Goal: Information Seeking & Learning: Learn about a topic

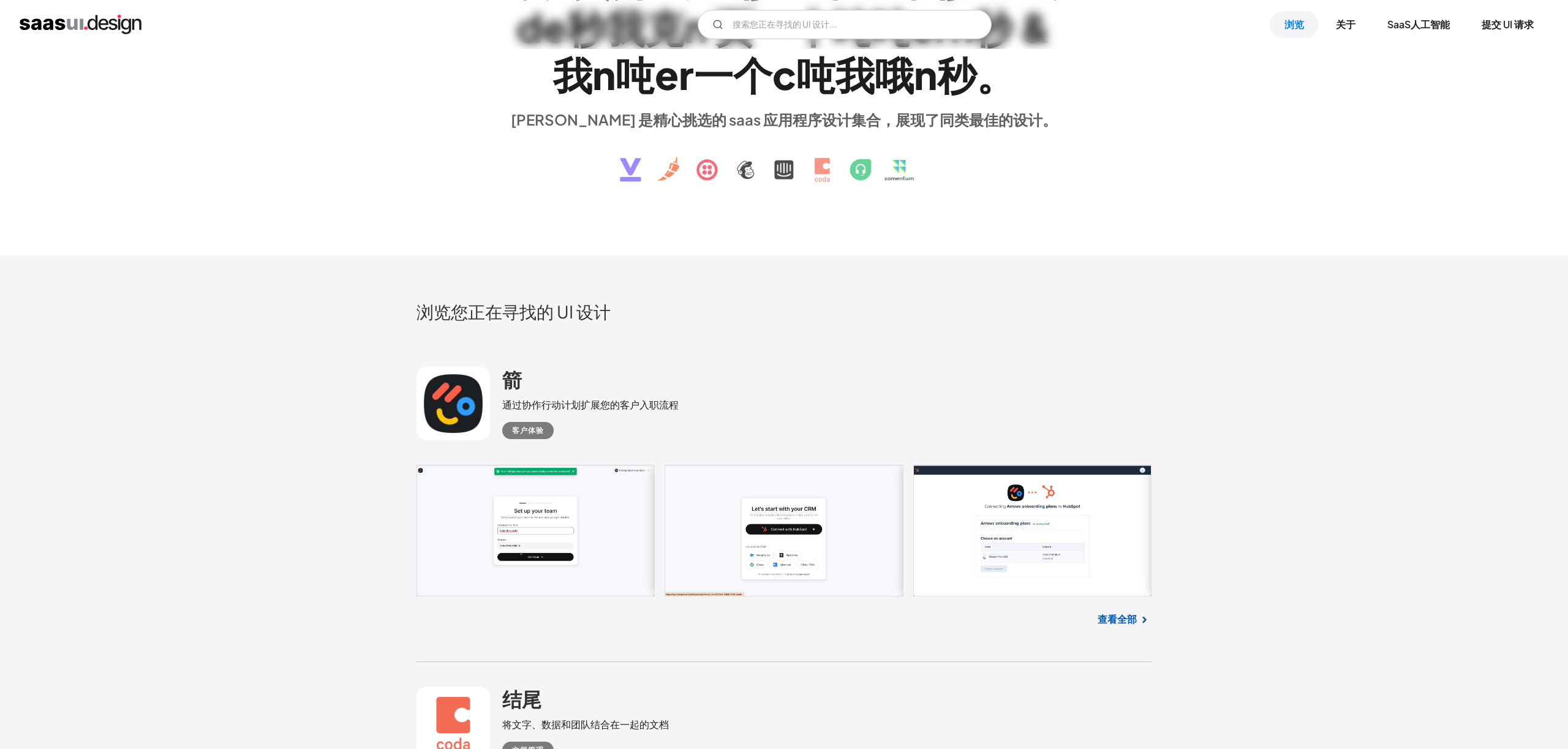
scroll to position [186, 0]
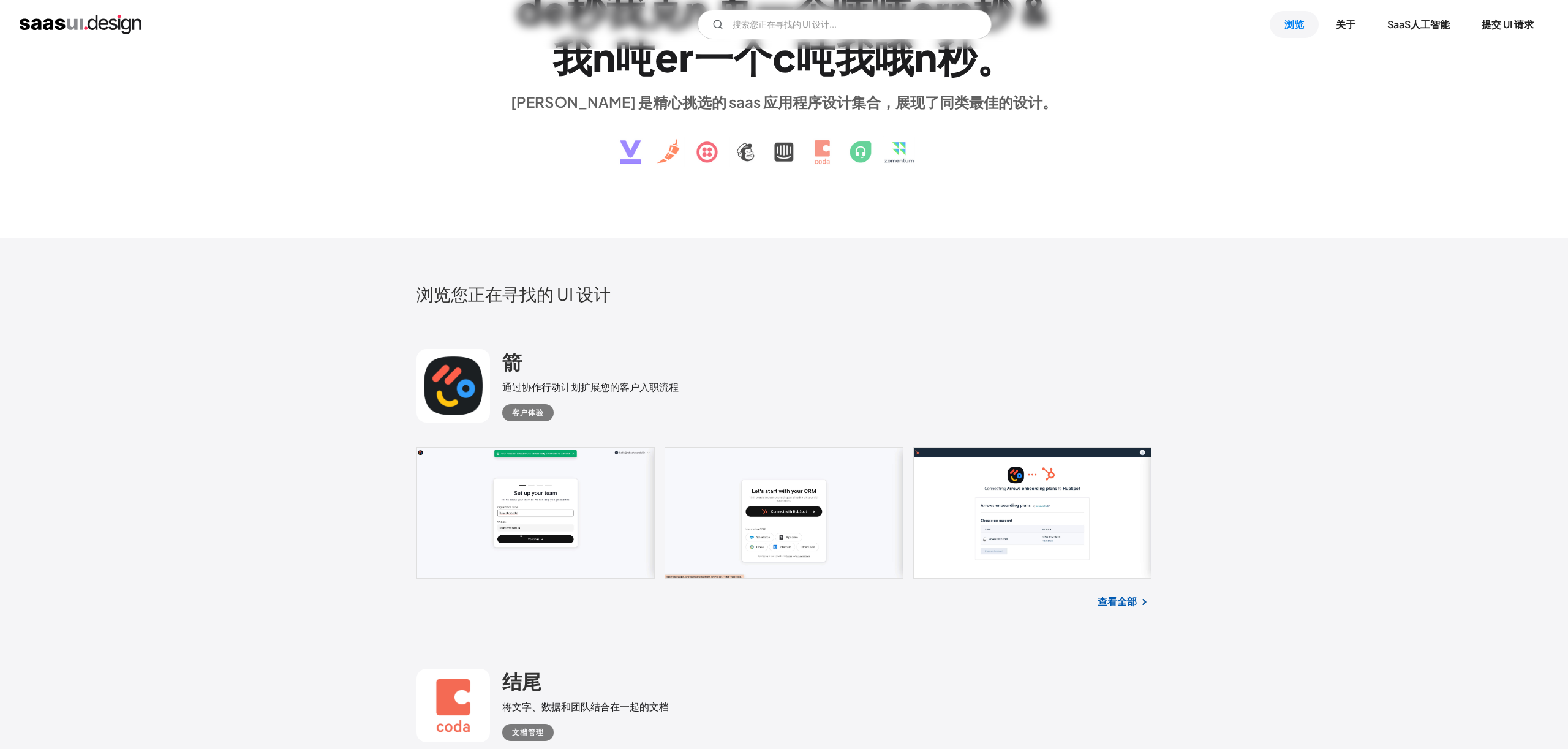
click at [1131, 601] on font "查看全部" at bounding box center [1117, 601] width 39 height 13
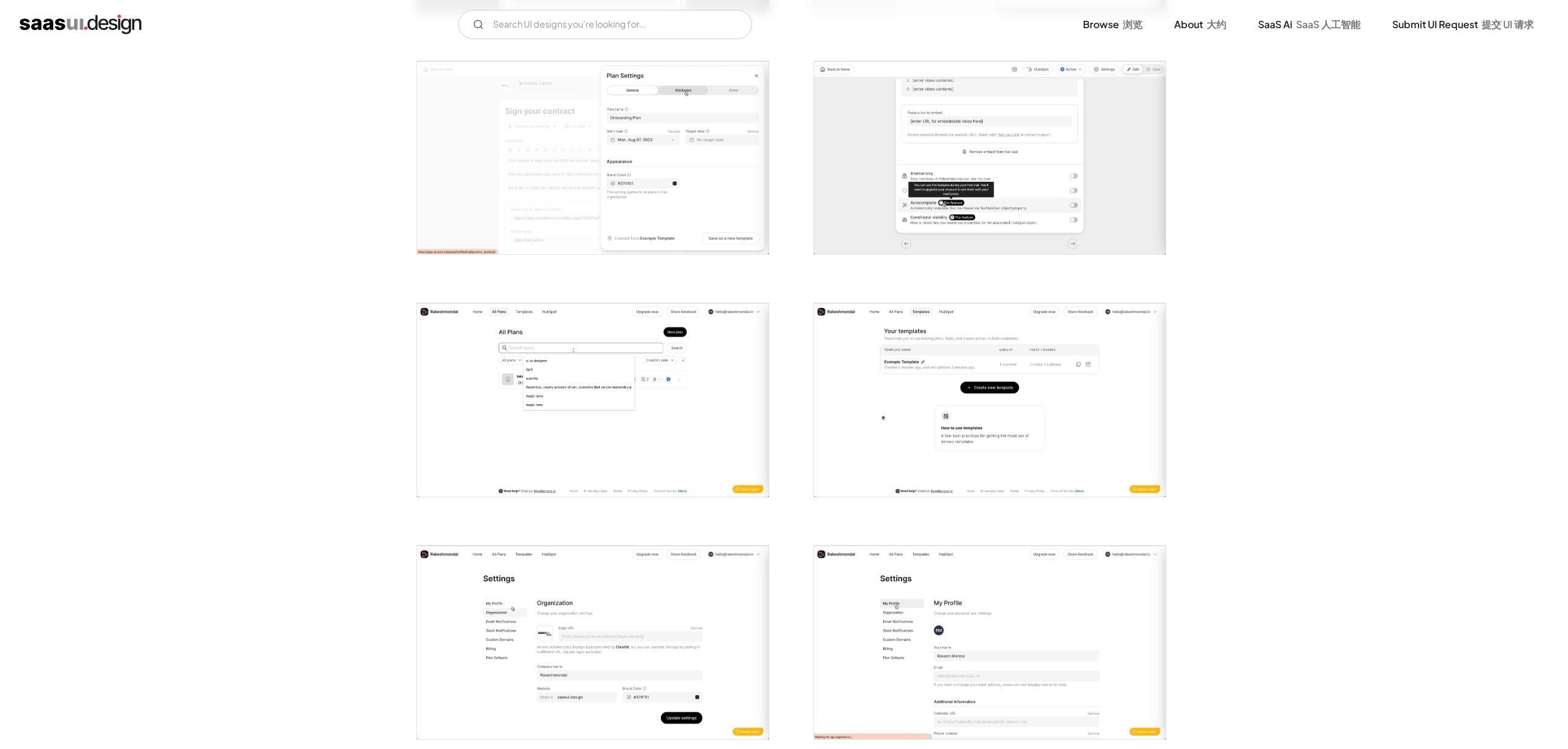
scroll to position [1678, 0]
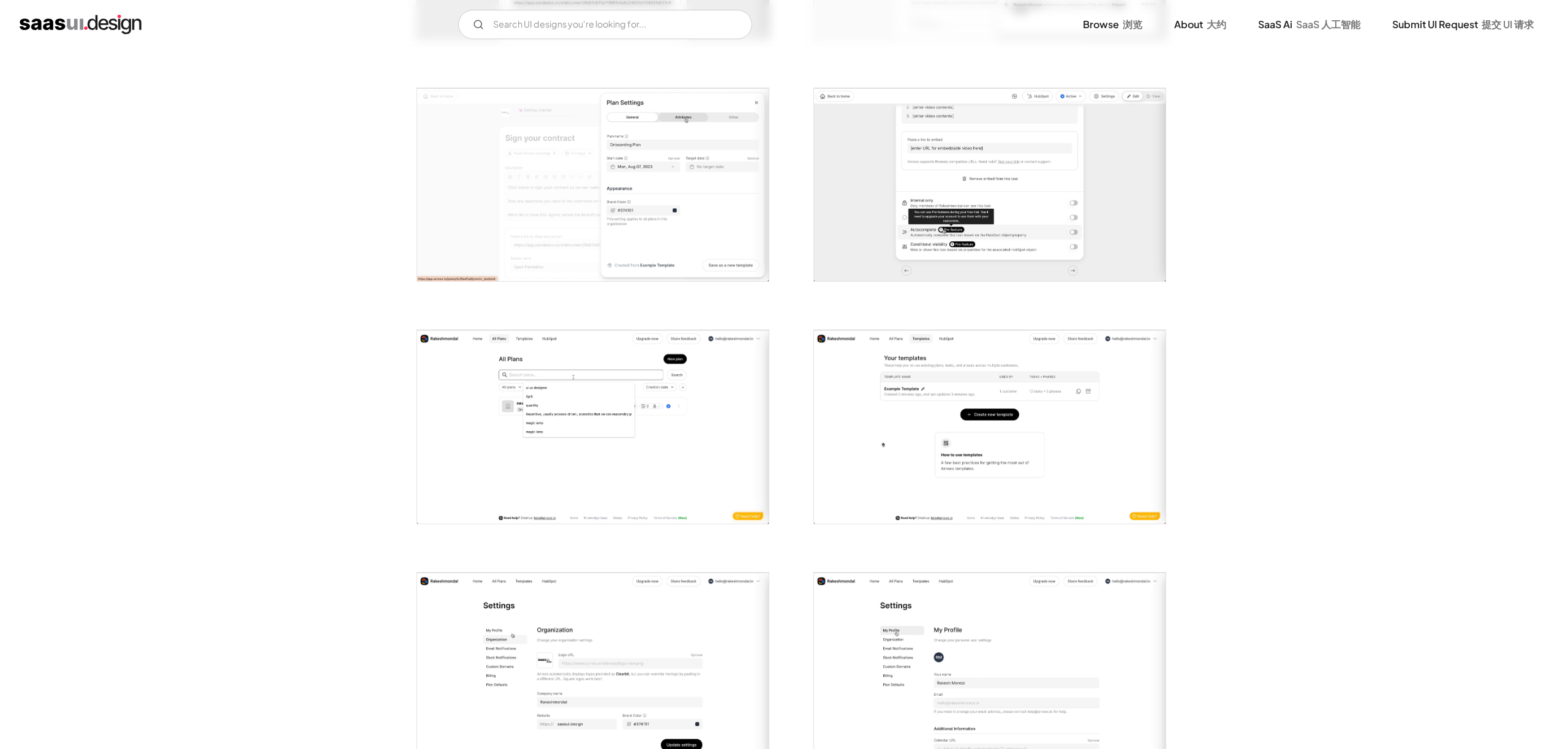
click at [889, 363] on img "open lightbox" at bounding box center [989, 427] width 352 height 194
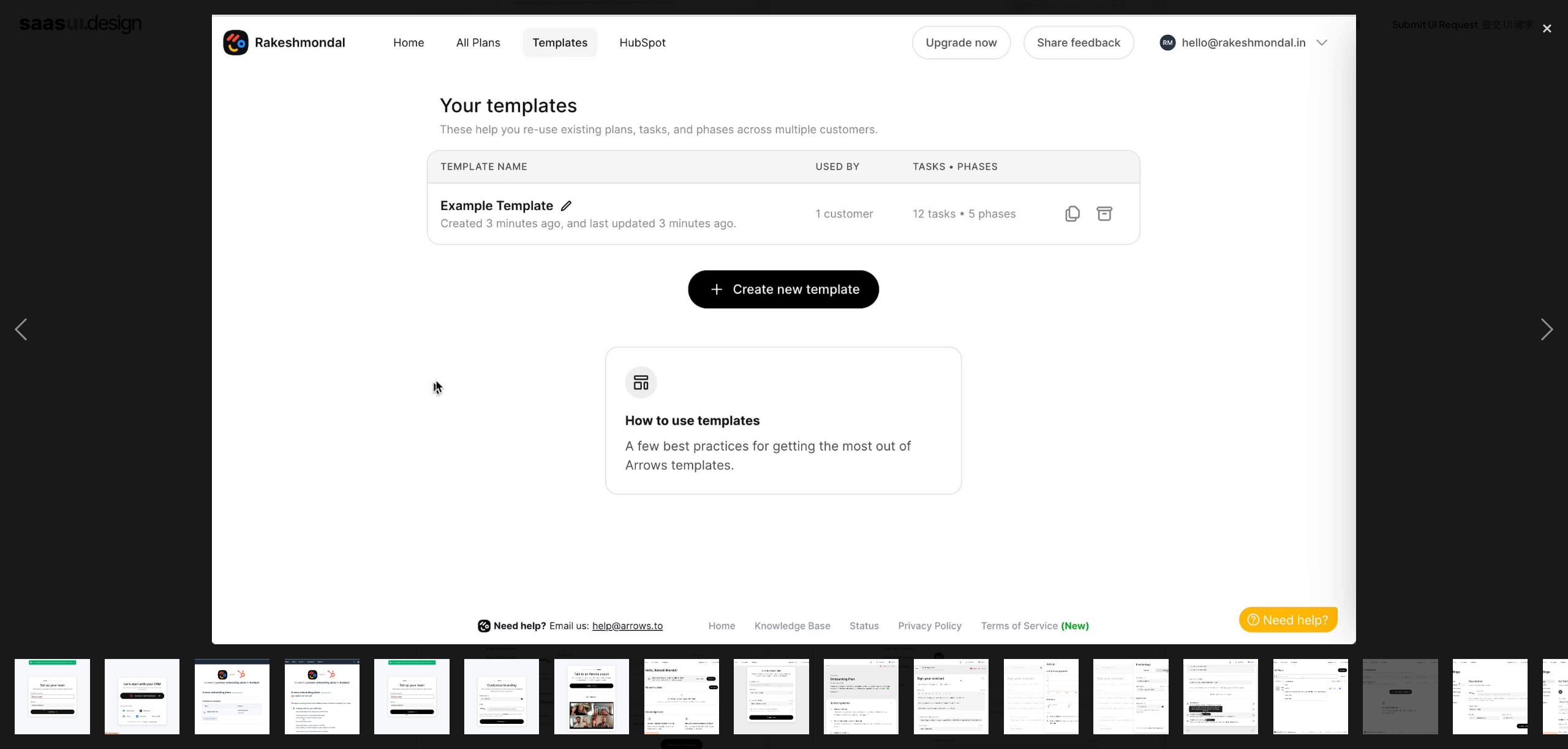
click at [147, 683] on img "show item 2 of 21" at bounding box center [142, 696] width 136 height 75
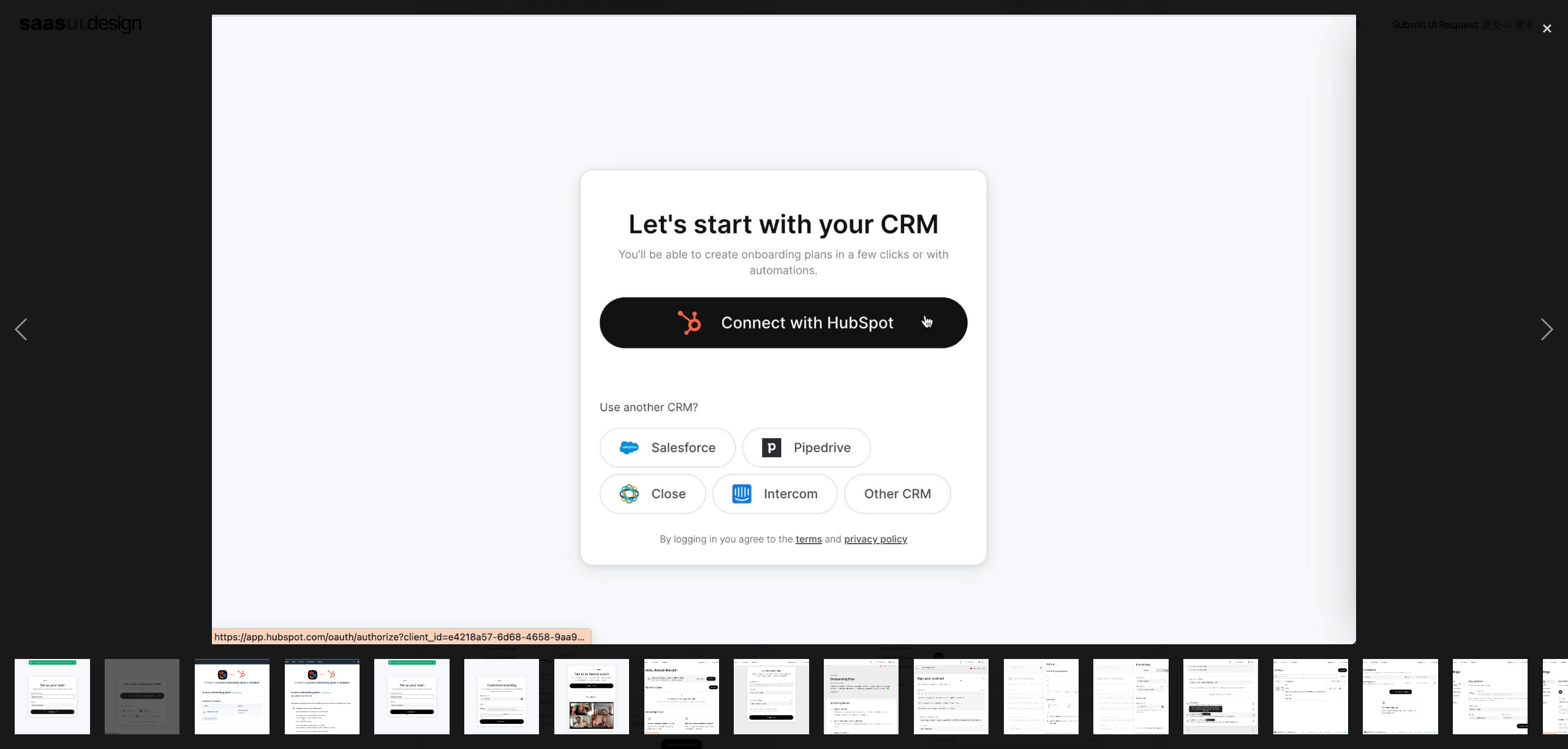
click at [227, 688] on img "show item 3 of 21" at bounding box center [232, 696] width 136 height 75
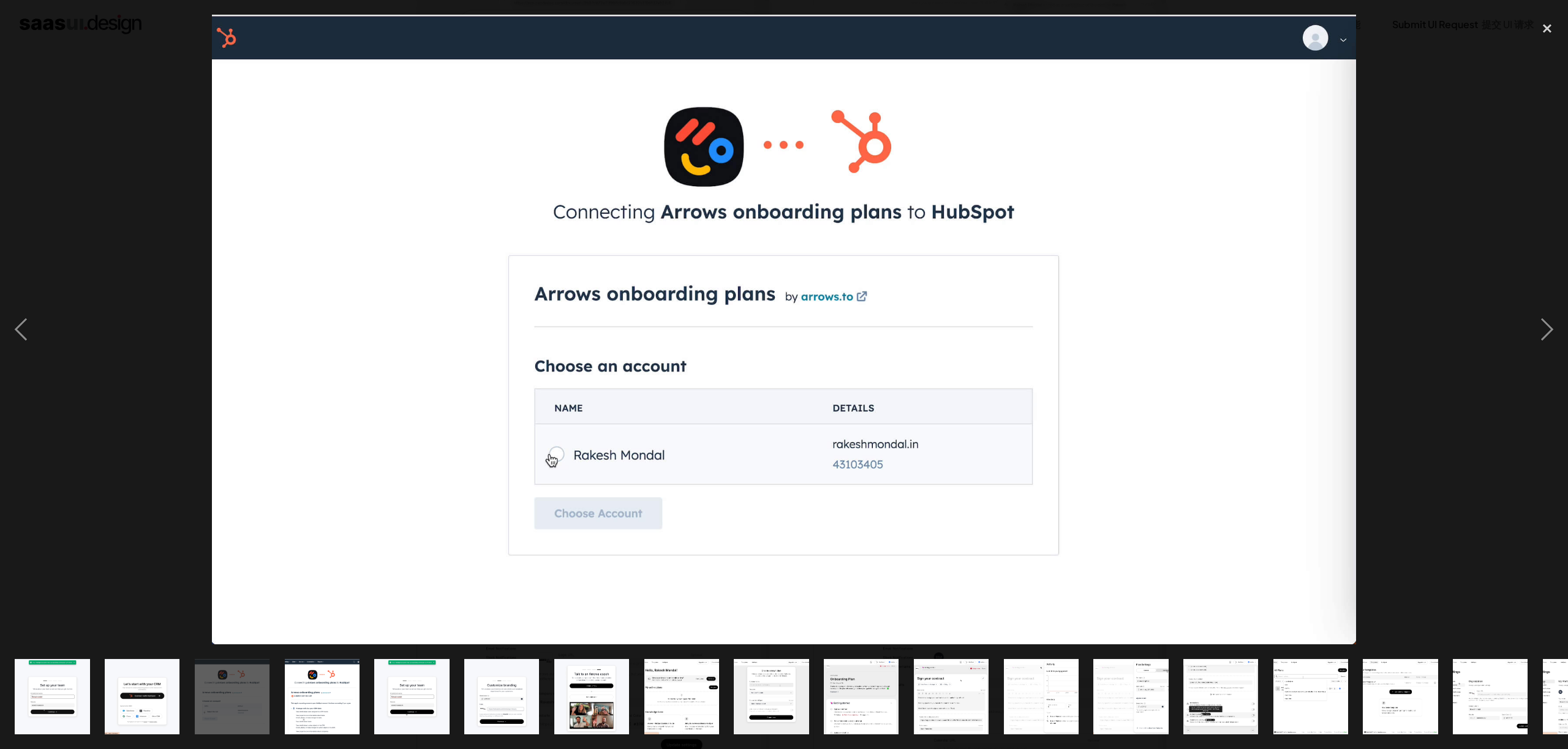
click at [317, 694] on img "show item 4 of 21" at bounding box center [322, 696] width 136 height 75
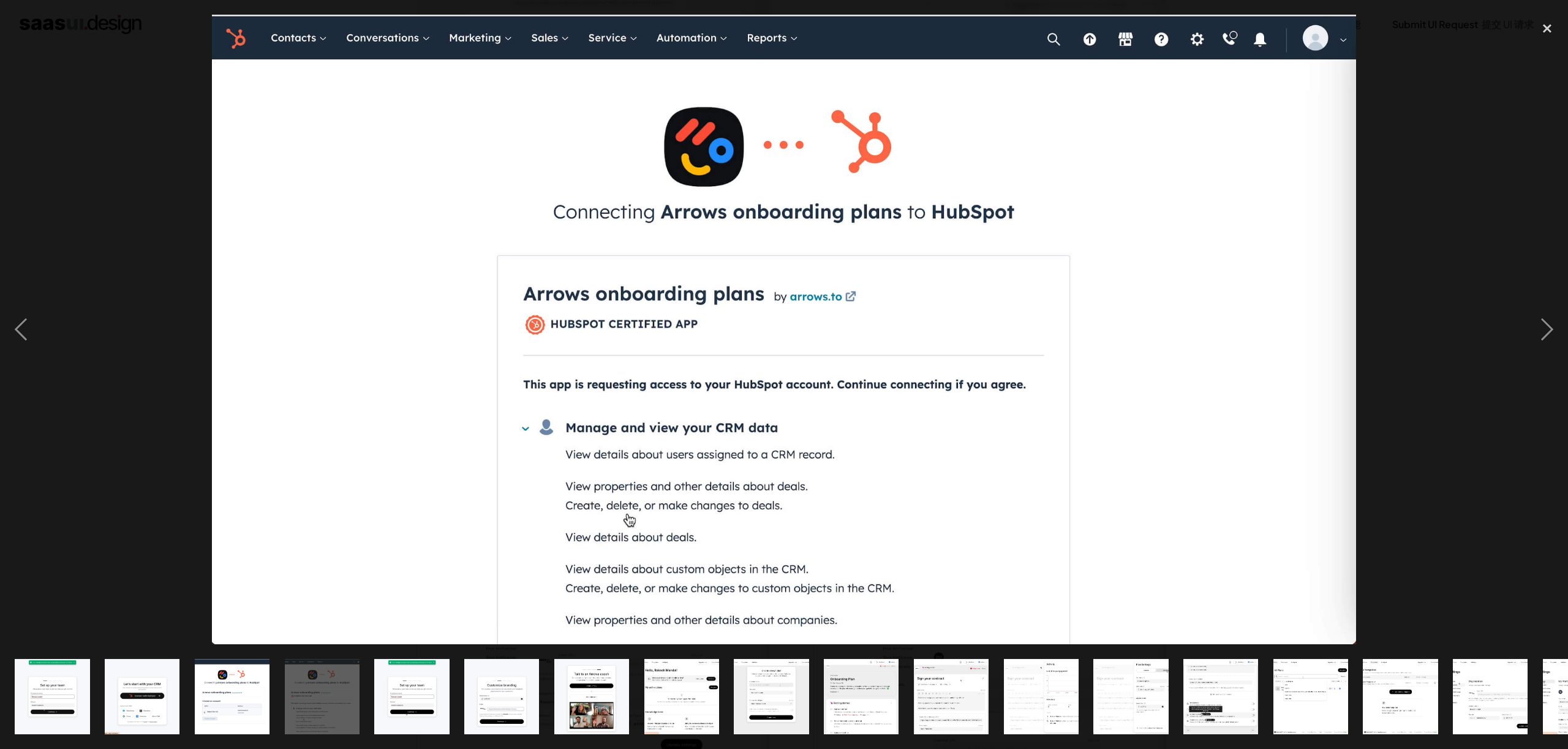
click at [422, 696] on img "show item 5 of 21" at bounding box center [411, 696] width 136 height 75
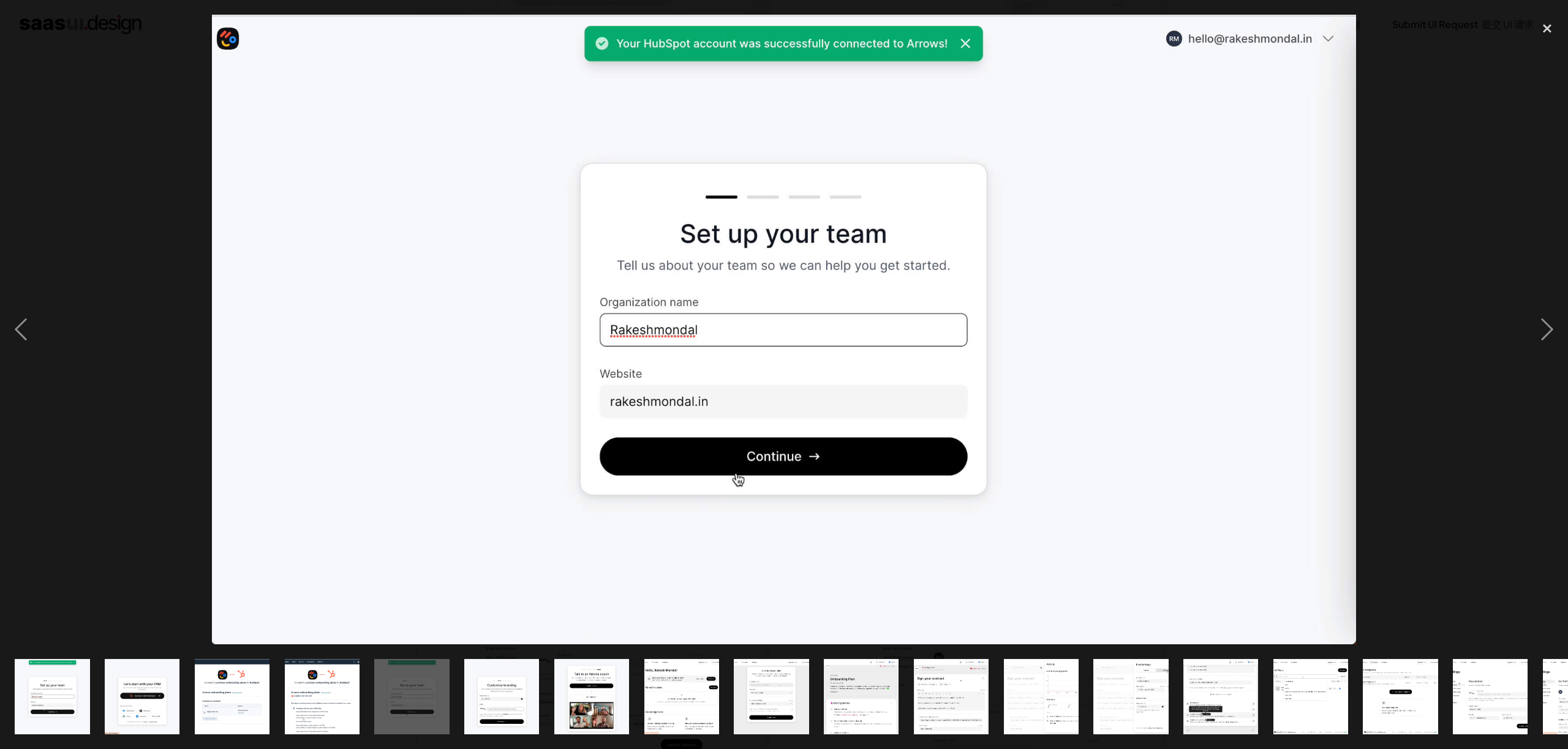
click at [491, 691] on img "show item 6 of 21" at bounding box center [501, 696] width 136 height 75
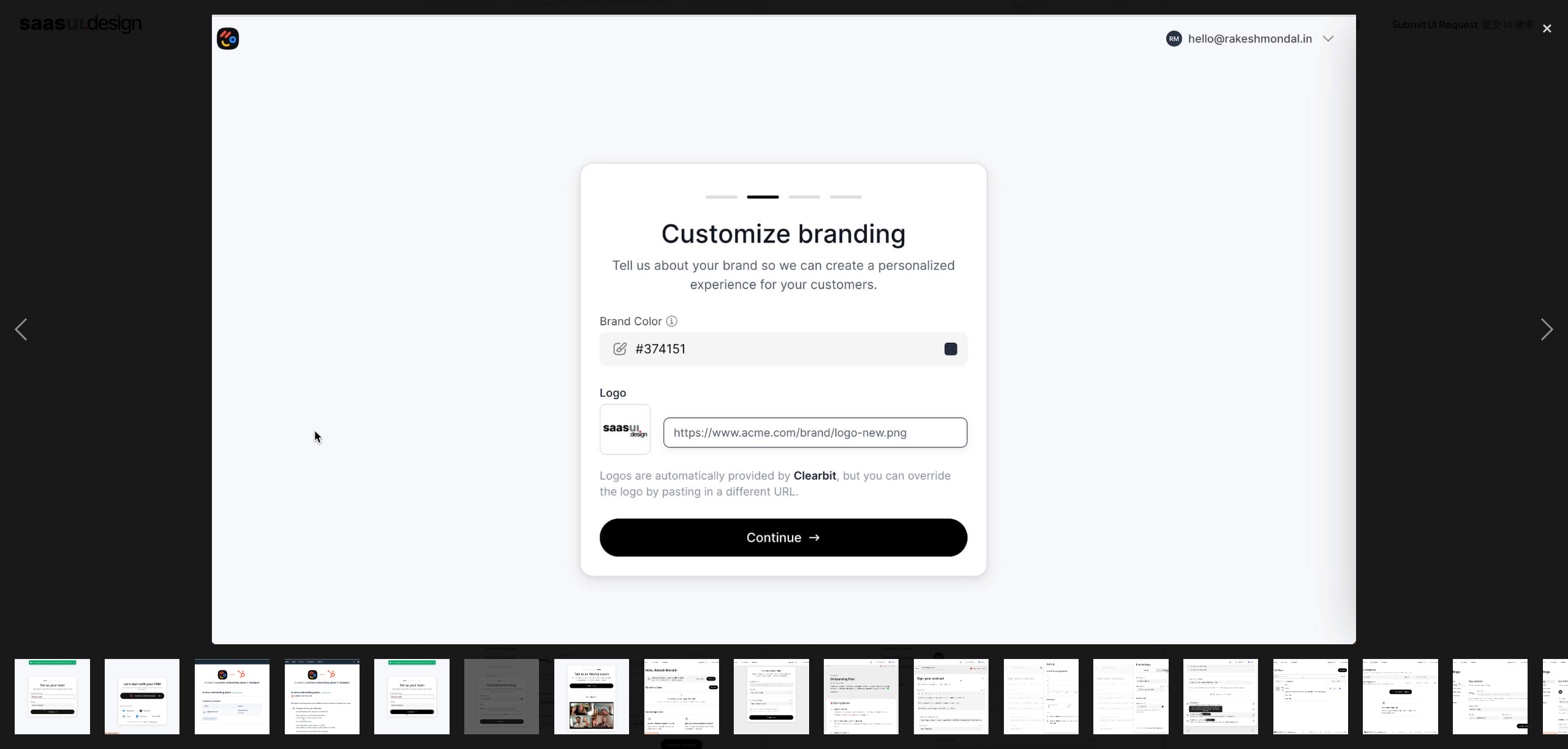
click at [591, 694] on img "show item 7 of 21" at bounding box center [591, 696] width 136 height 75
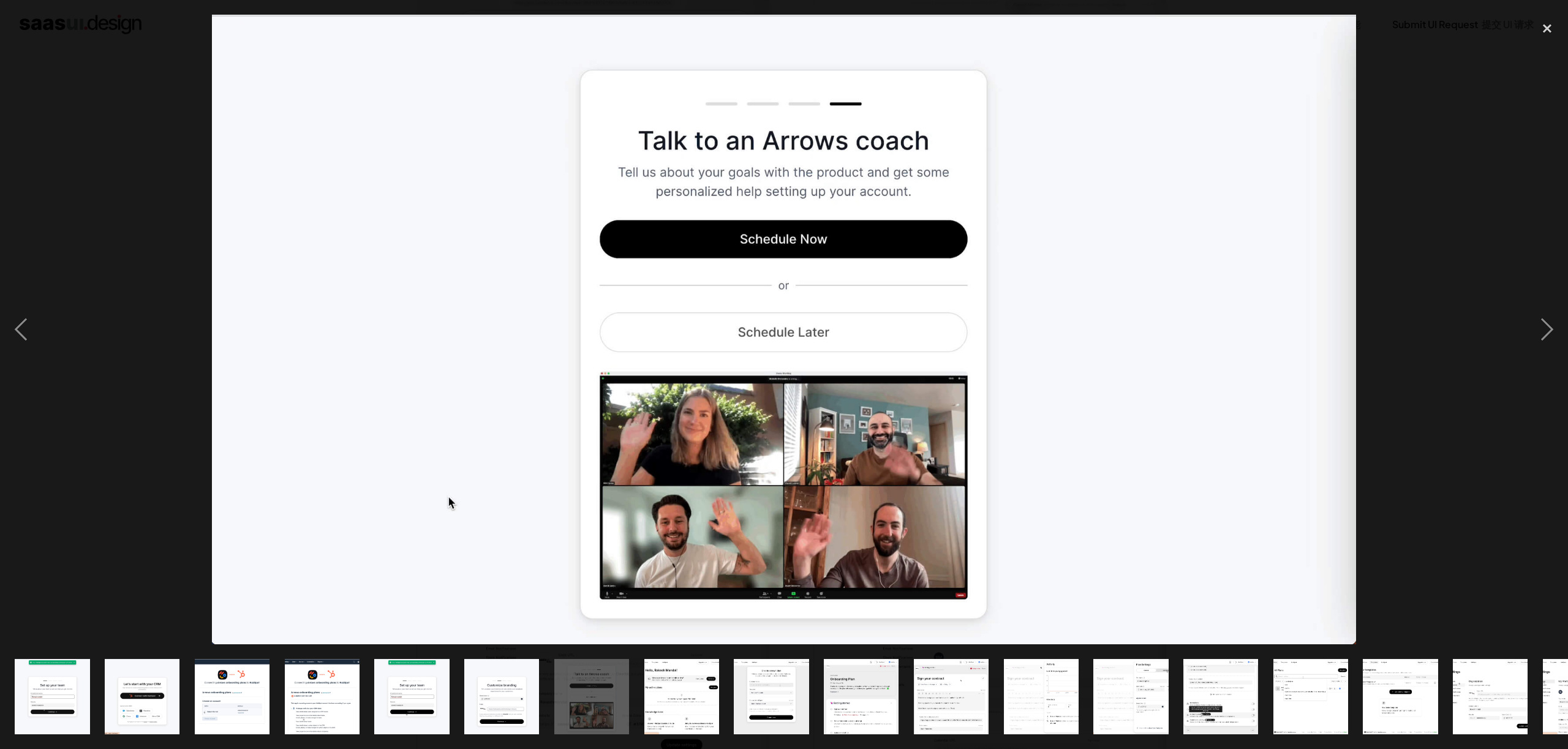
click at [686, 694] on img "show item 8 of 21" at bounding box center [681, 696] width 136 height 75
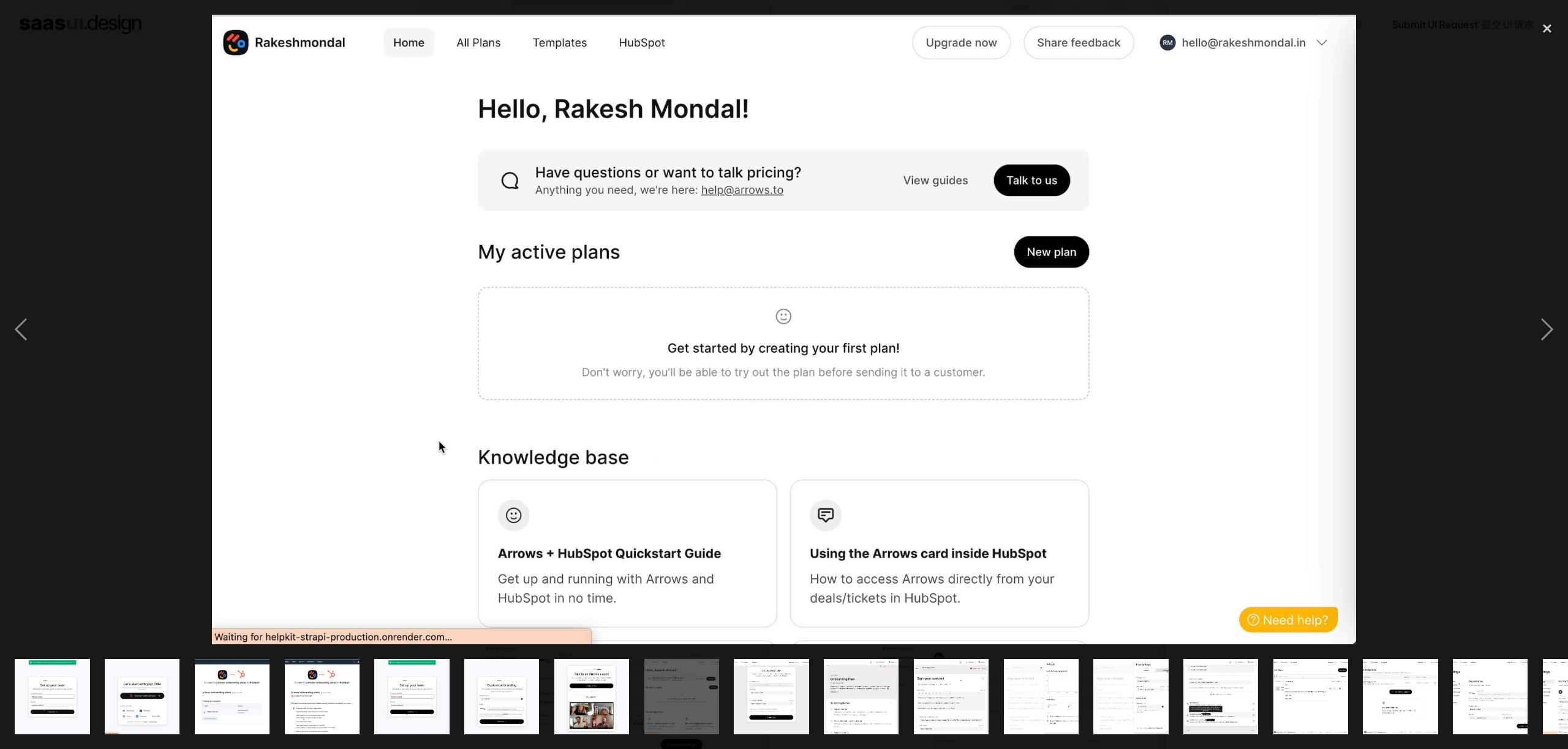
drag, startPoint x: 763, startPoint y: 696, endPoint x: 772, endPoint y: 694, distance: 9.2
click at [764, 696] on img "show item 9 of 21" at bounding box center [771, 696] width 136 height 75
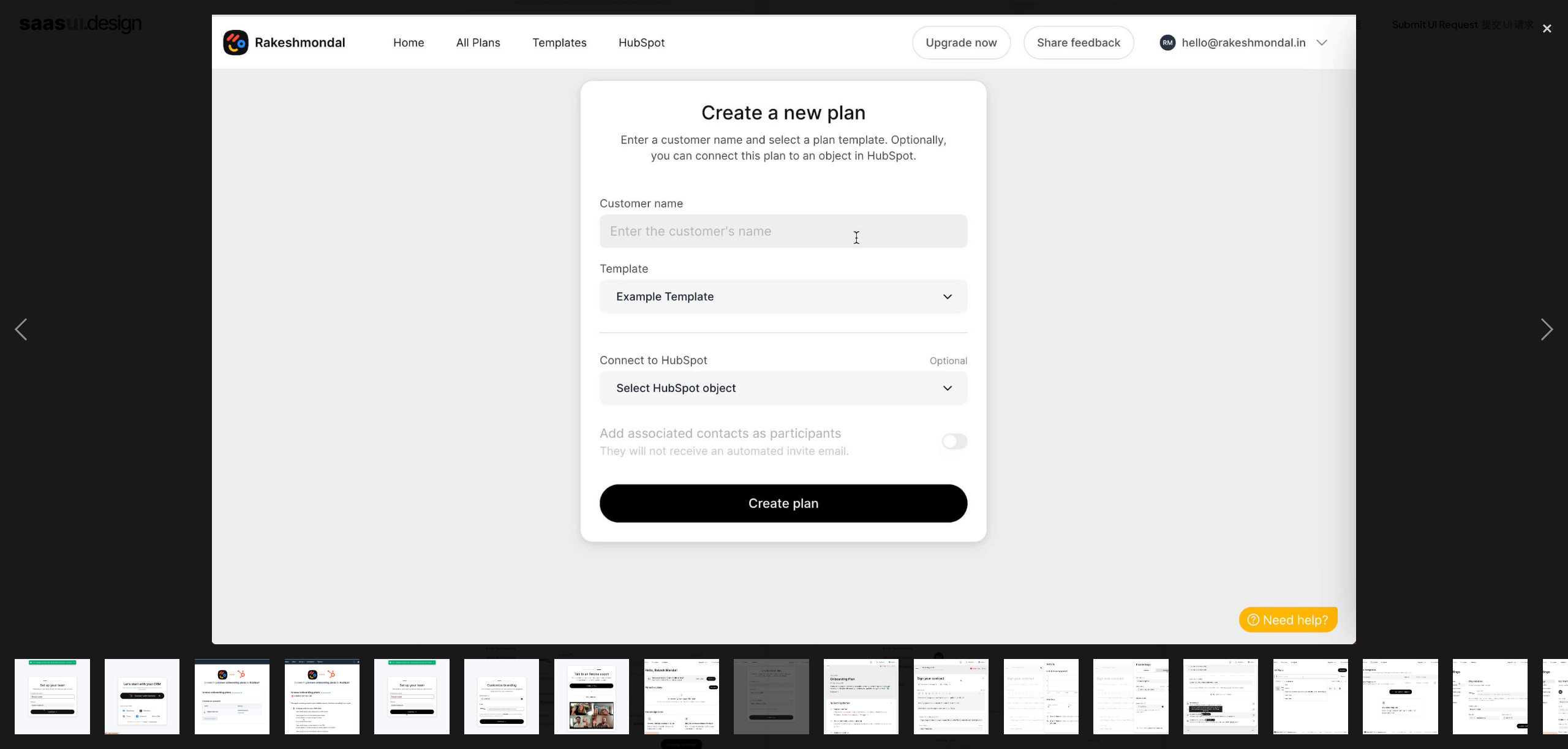
drag, startPoint x: 1546, startPoint y: 30, endPoint x: 1494, endPoint y: 76, distance: 69.4
click at [1546, 30] on div "close lightbox" at bounding box center [1547, 28] width 42 height 27
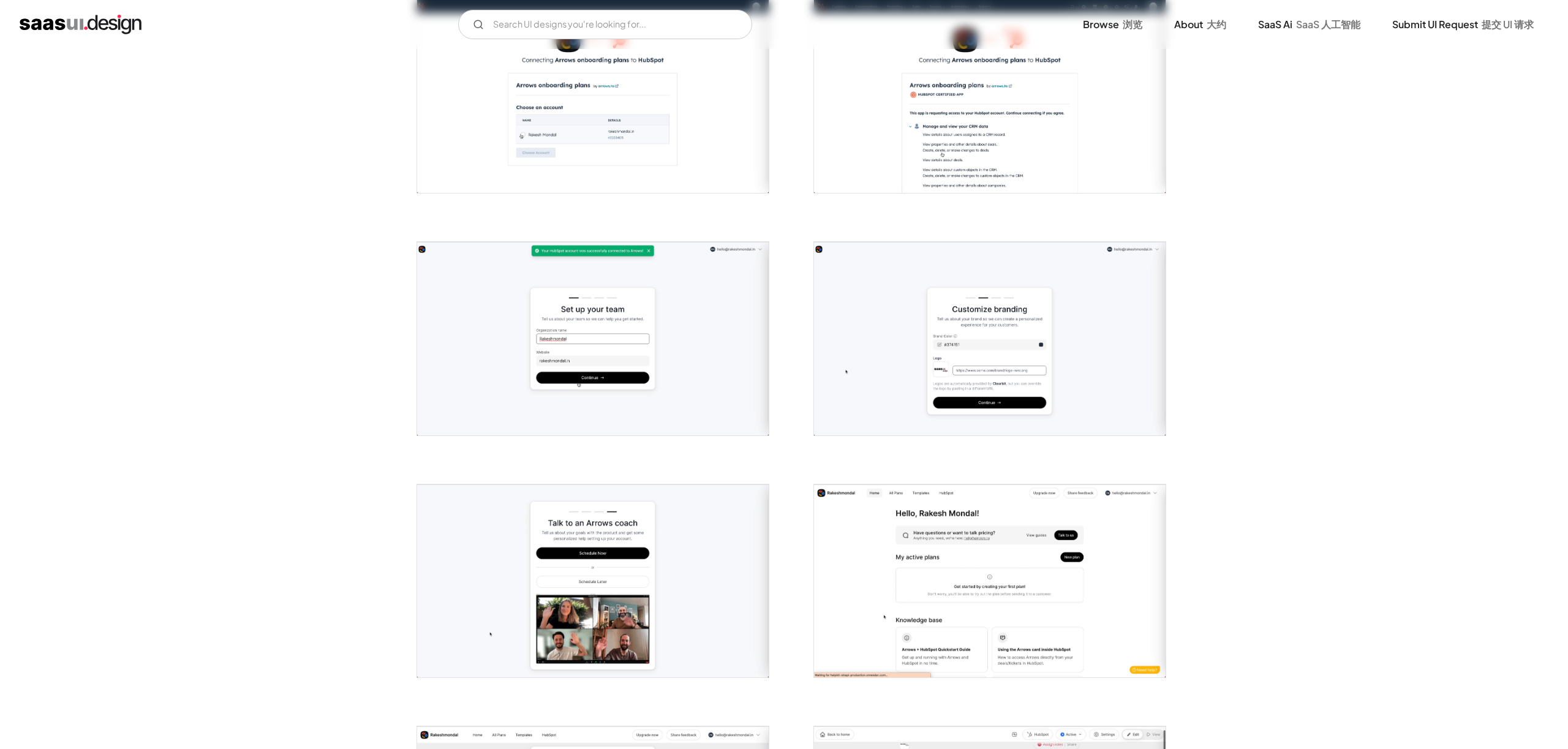
scroll to position [326, 0]
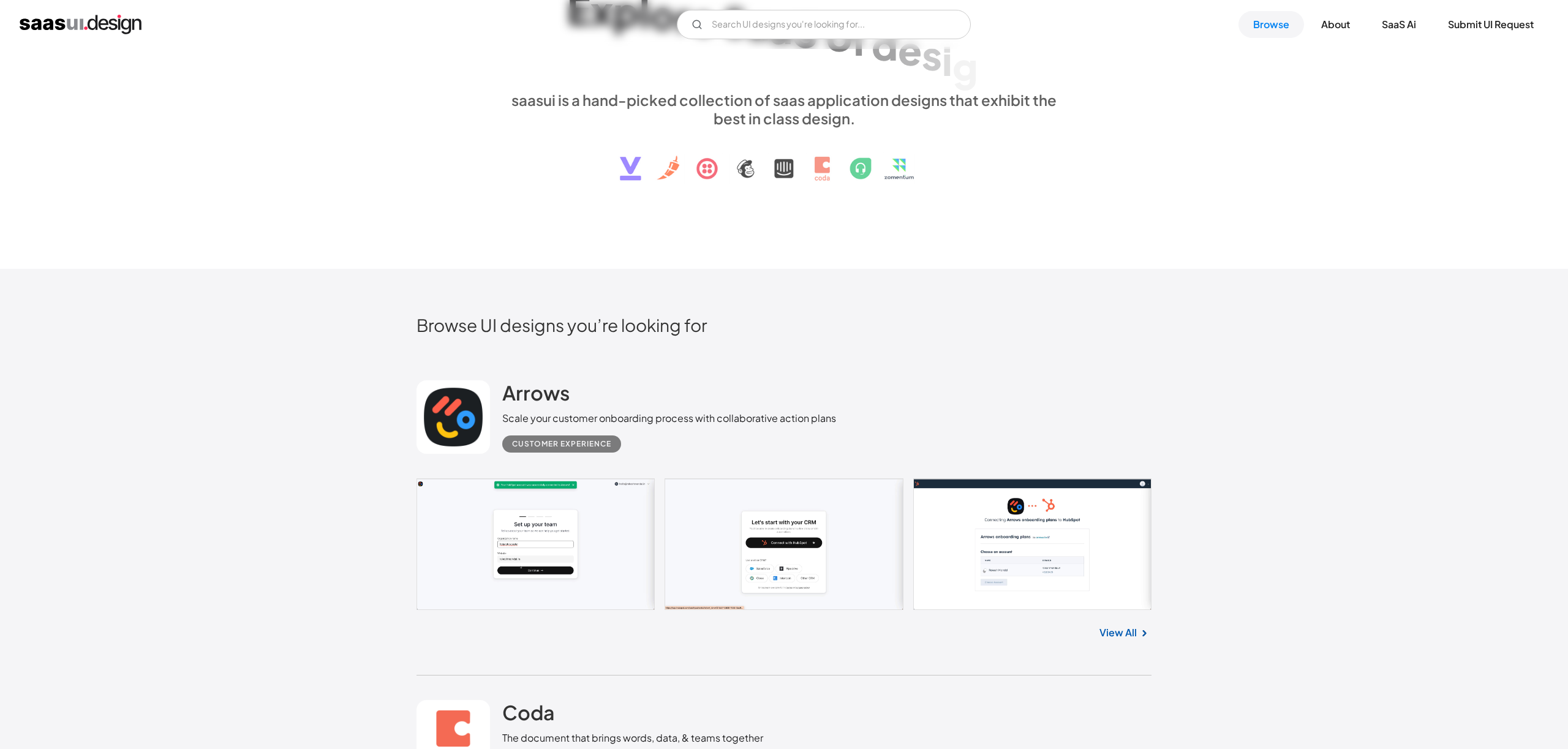
scroll to position [154, 0]
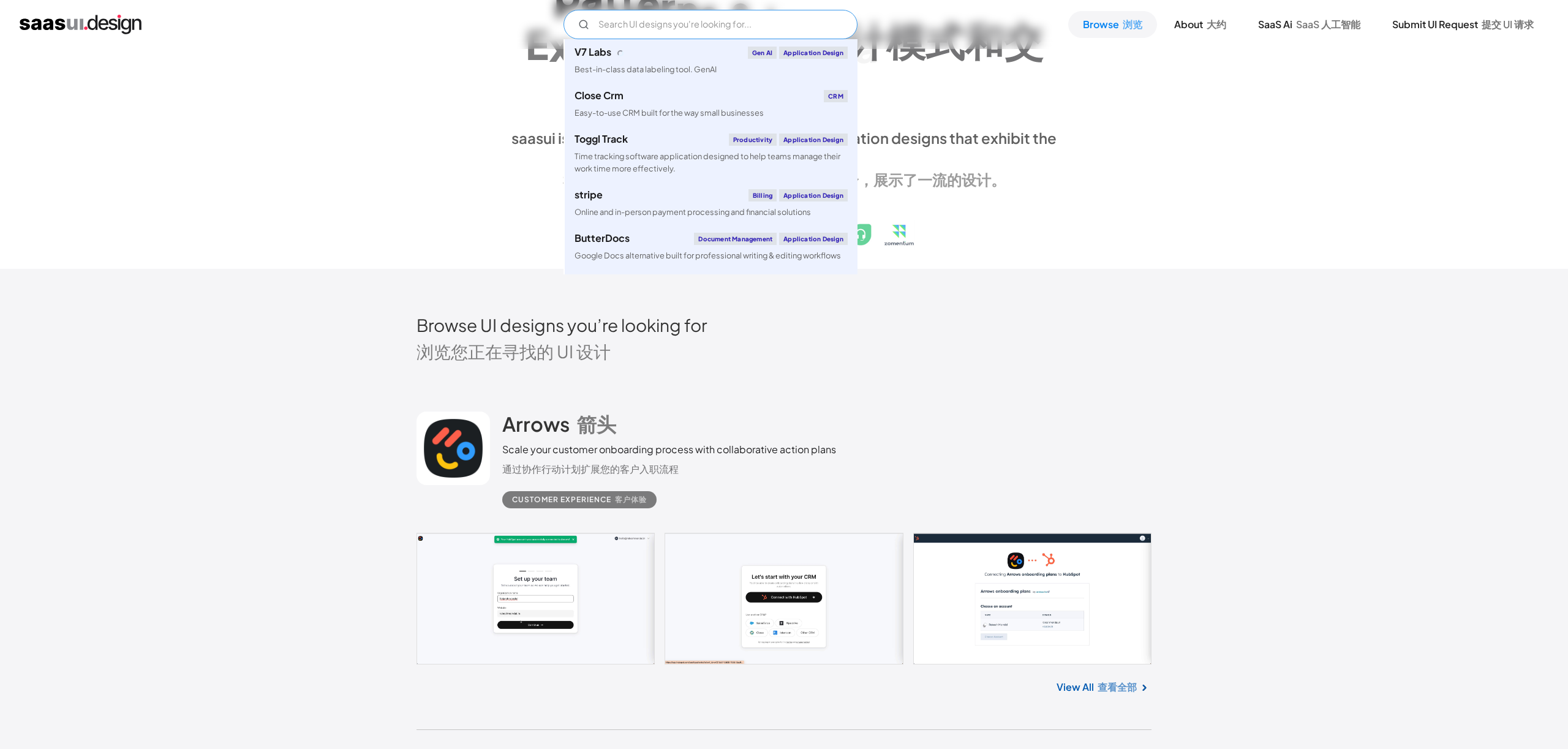
click at [776, 27] on input "Email Form" at bounding box center [710, 24] width 294 height 29
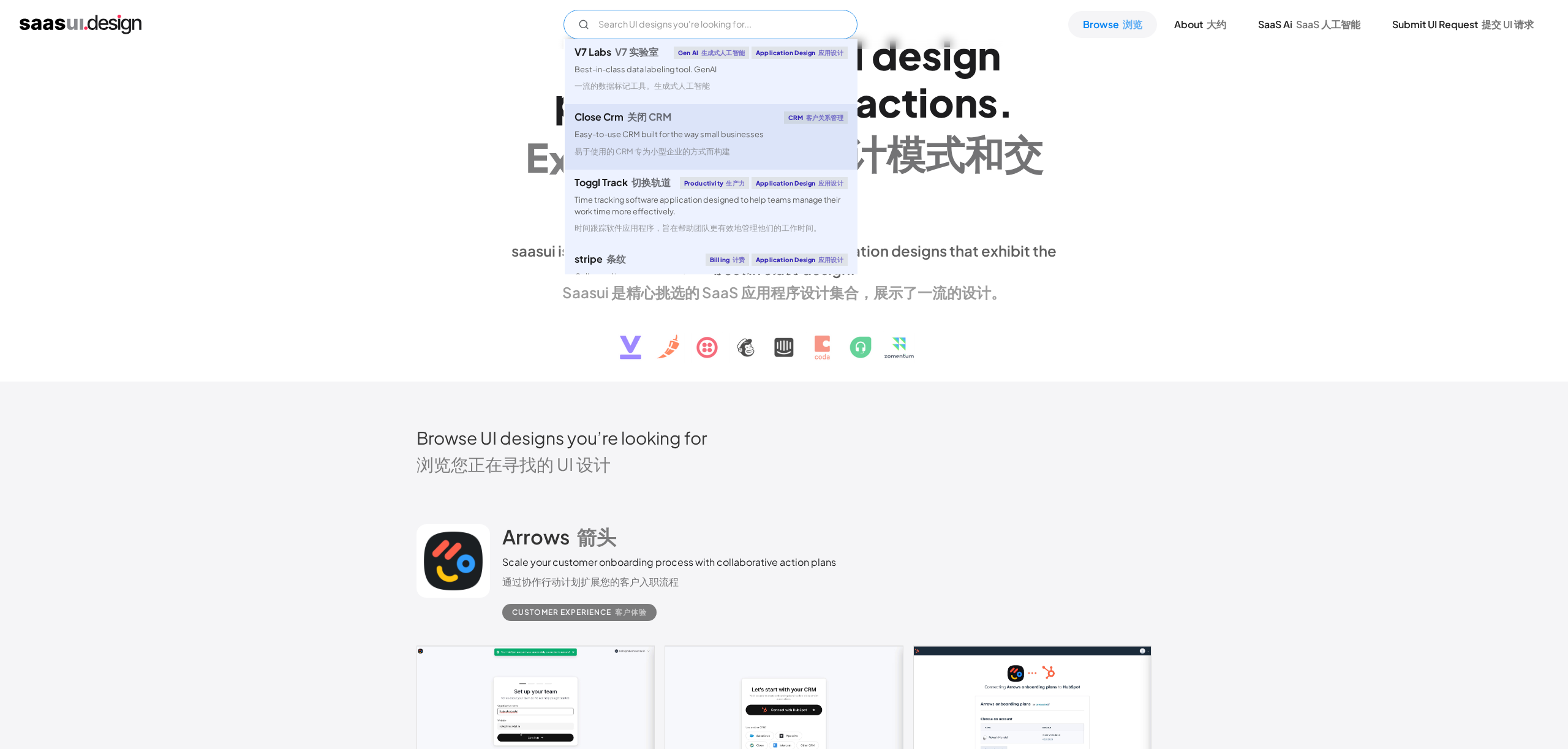
scroll to position [0, 0]
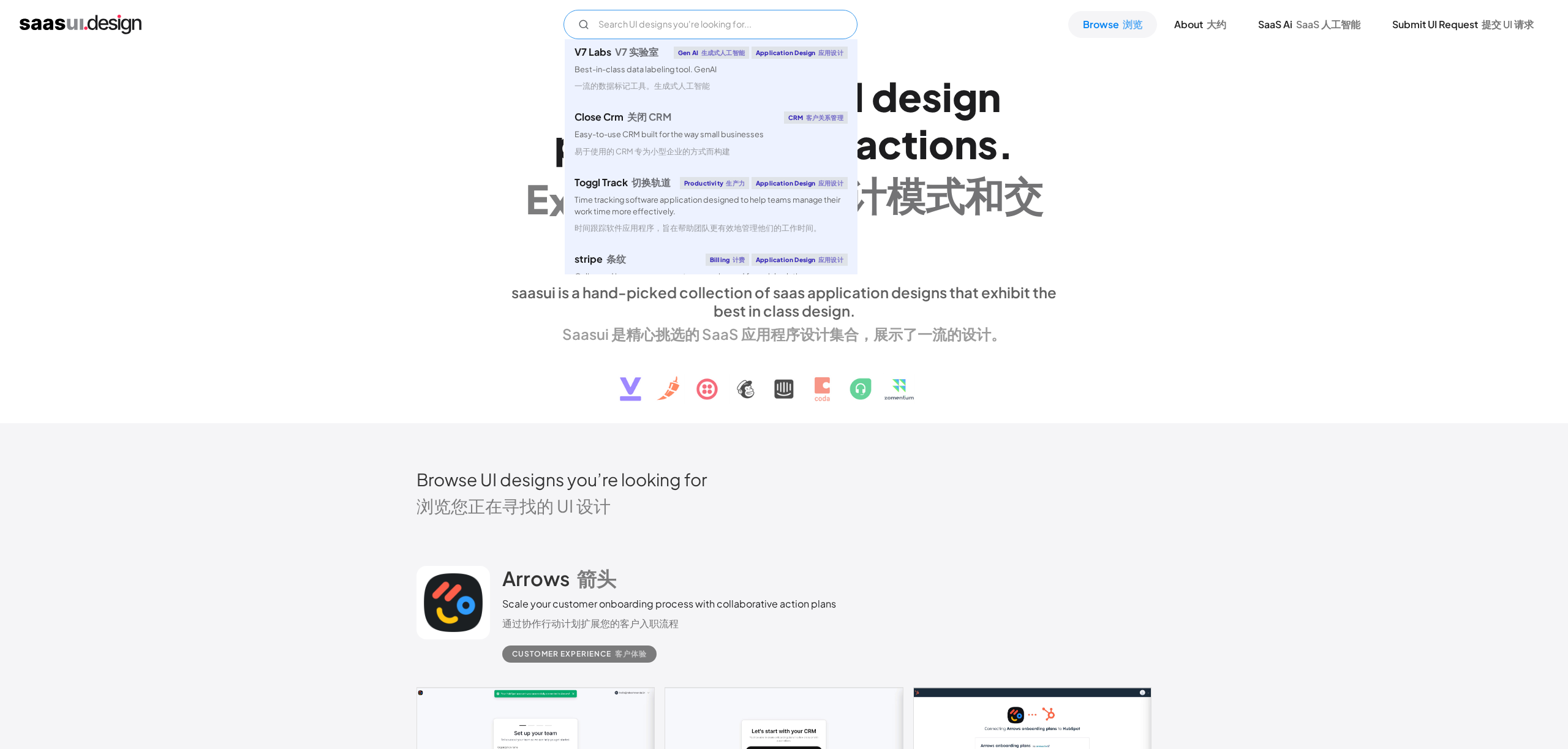
click at [685, 24] on input "Email Form" at bounding box center [710, 24] width 294 height 29
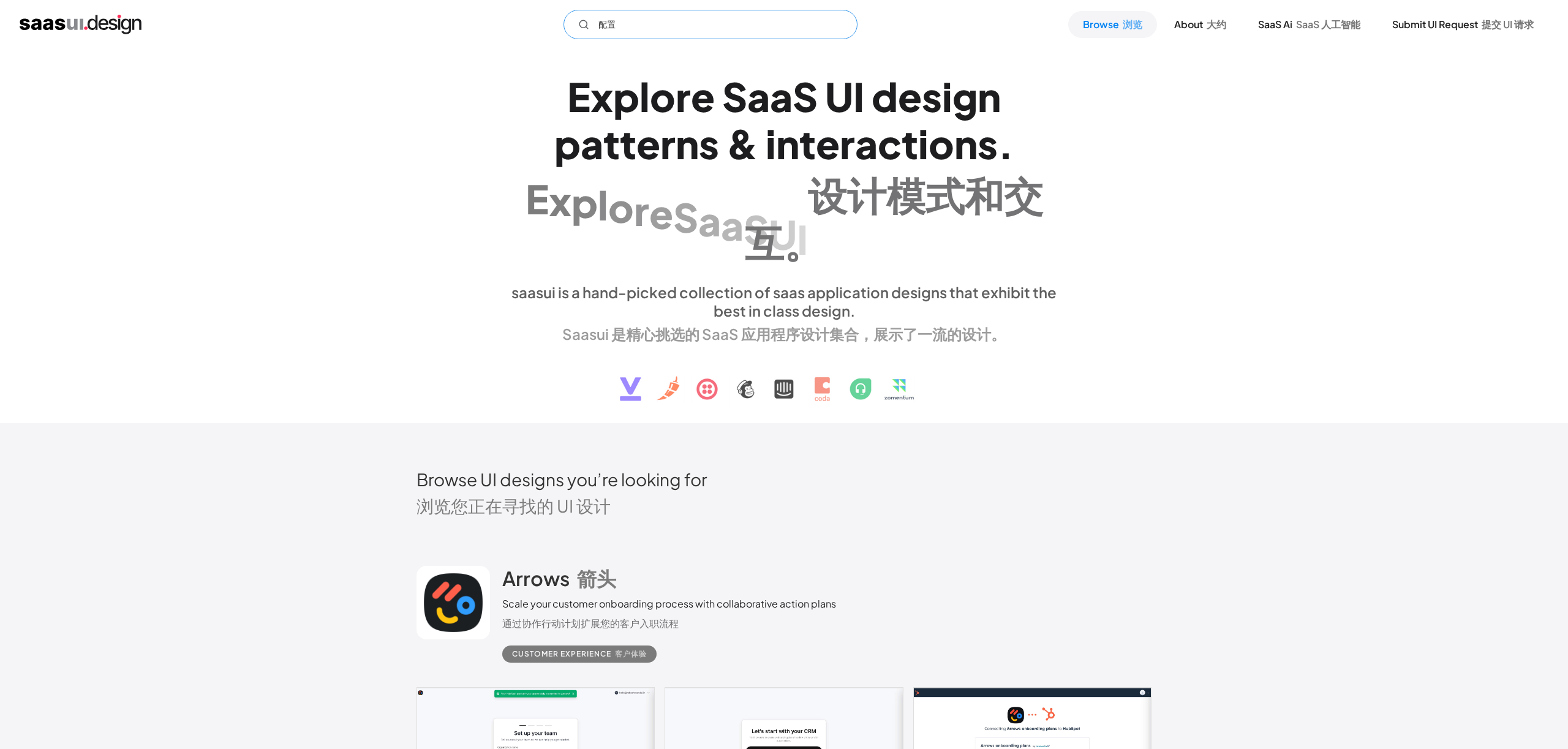
type input "配置"
click at [889, 358] on img at bounding box center [784, 379] width 371 height 64
drag, startPoint x: 672, startPoint y: 342, endPoint x: 671, endPoint y: 350, distance: 8.1
click at [672, 342] on font "Saasui 是精心挑选的 SaaS 应用程序设计集合，展示了一流的设计。" at bounding box center [784, 334] width 444 height 18
click at [1298, 38] on div "配置 Not found ! Thank you! Your submission has been received! Oops! Something we…" at bounding box center [784, 24] width 1529 height 29
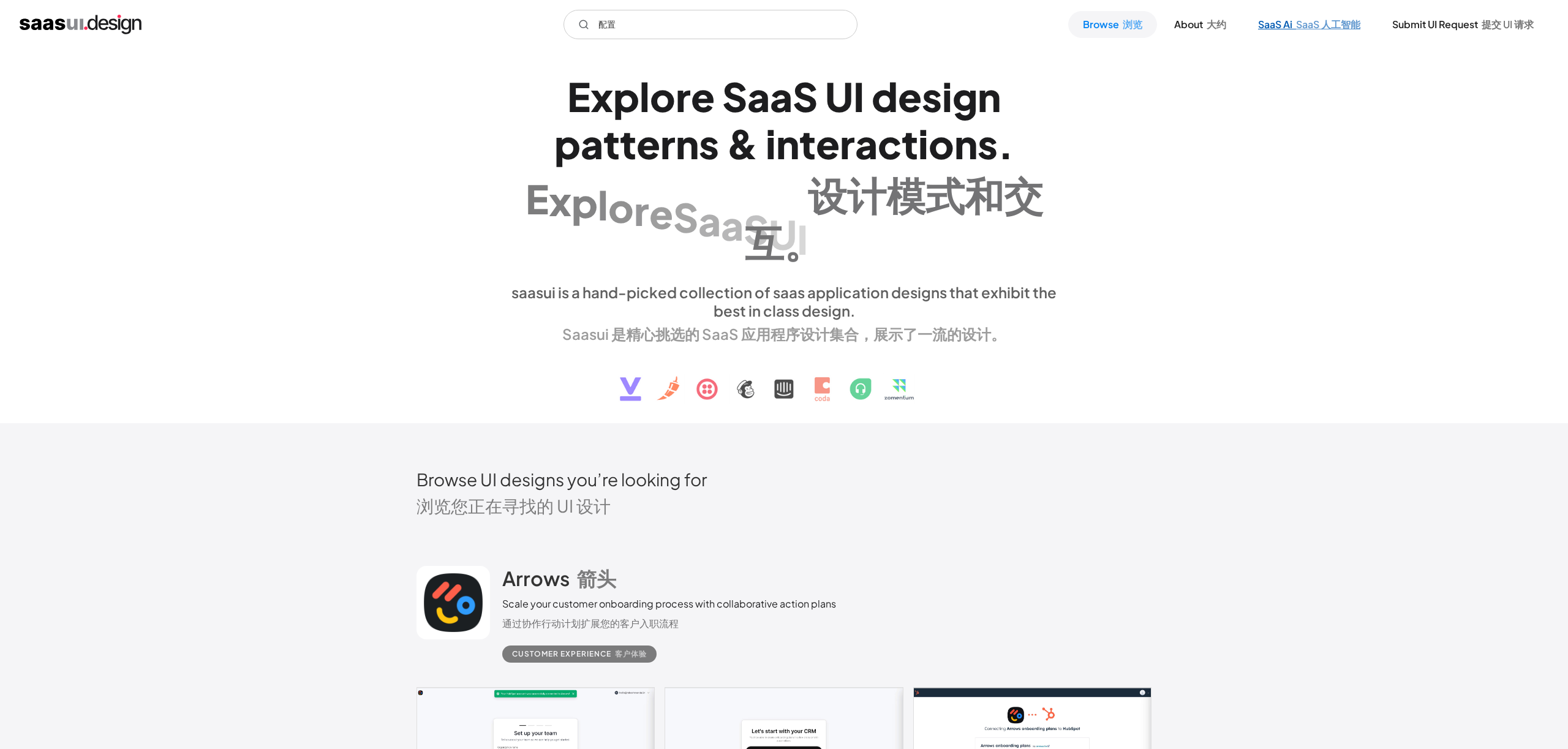
click at [1294, 26] on font at bounding box center [1294, 24] width 4 height 13
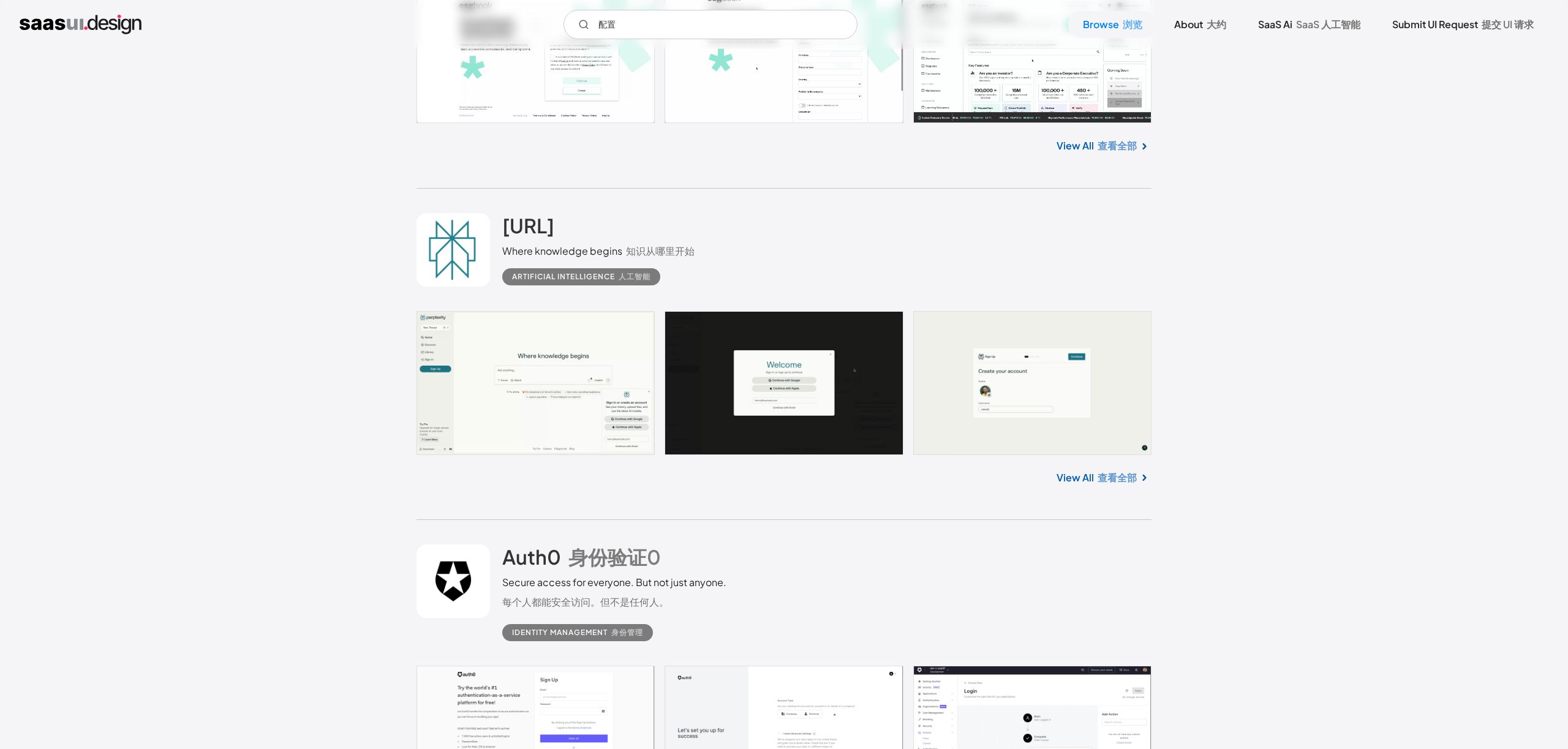
scroll to position [4525, 0]
